Goal: Information Seeking & Learning: Learn about a topic

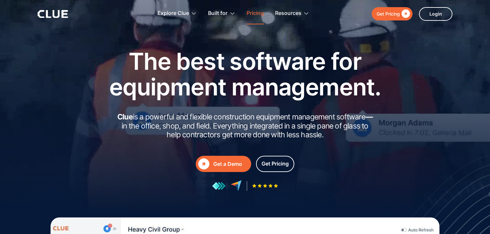
click at [254, 15] on link "Pricing" at bounding box center [255, 13] width 17 height 20
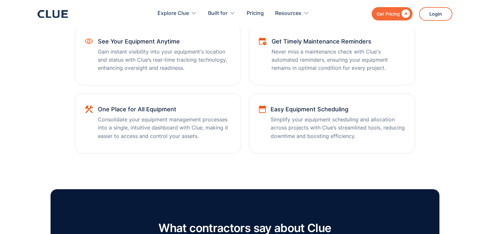
scroll to position [828, 0]
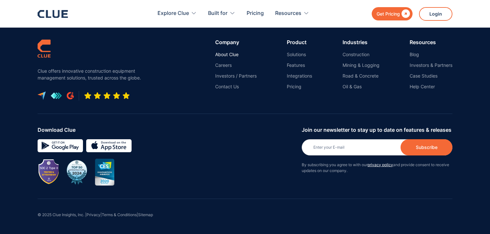
click at [231, 55] on link "About Clue" at bounding box center [235, 55] width 41 height 6
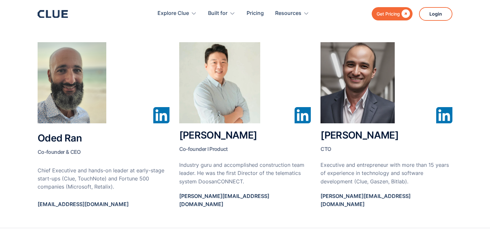
scroll to position [342, 0]
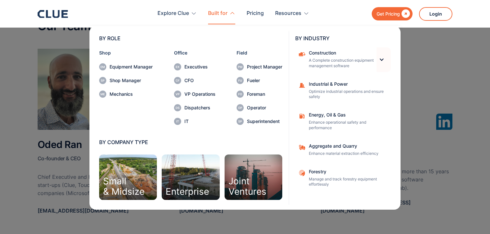
click at [383, 60] on div at bounding box center [382, 60] width 6 height 6
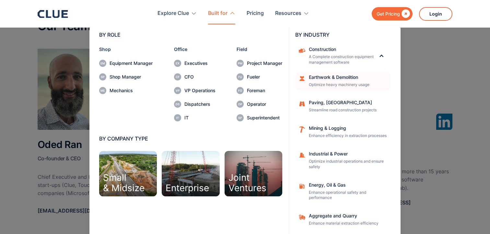
scroll to position [0, 0]
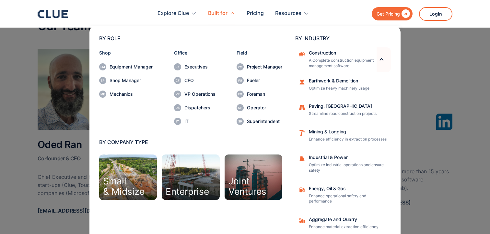
click at [381, 59] on div at bounding box center [382, 60] width 6 height 6
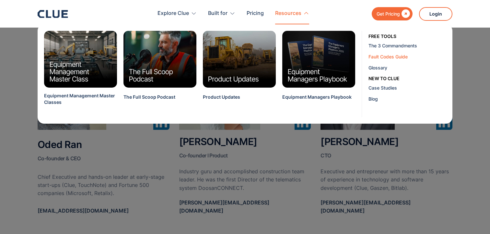
click at [378, 56] on div "Fault Codes Guide" at bounding box center [408, 56] width 79 height 7
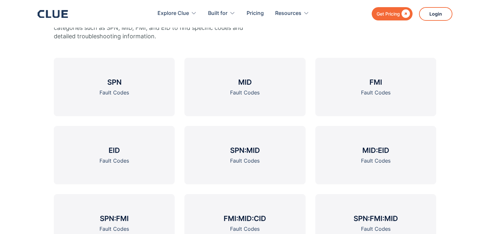
scroll to position [253, 0]
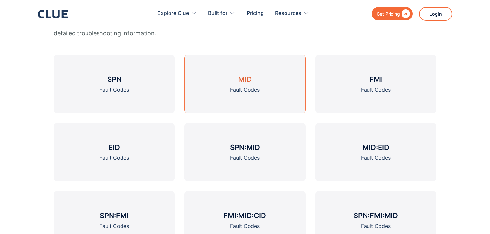
click at [243, 78] on h3 "MID" at bounding box center [245, 79] width 14 height 10
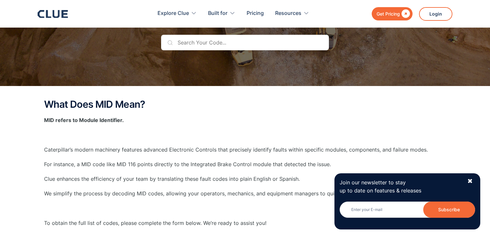
scroll to position [74, 0]
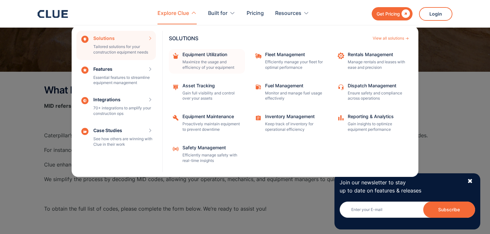
click at [218, 54] on div "Equipment Utilization" at bounding box center [212, 54] width 58 height 5
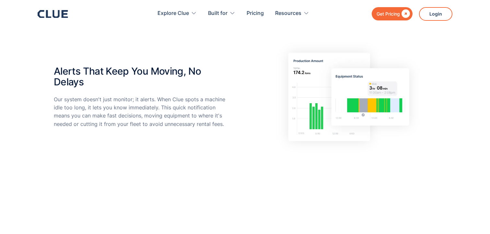
scroll to position [435, 0]
